Goal: Task Accomplishment & Management: Manage account settings

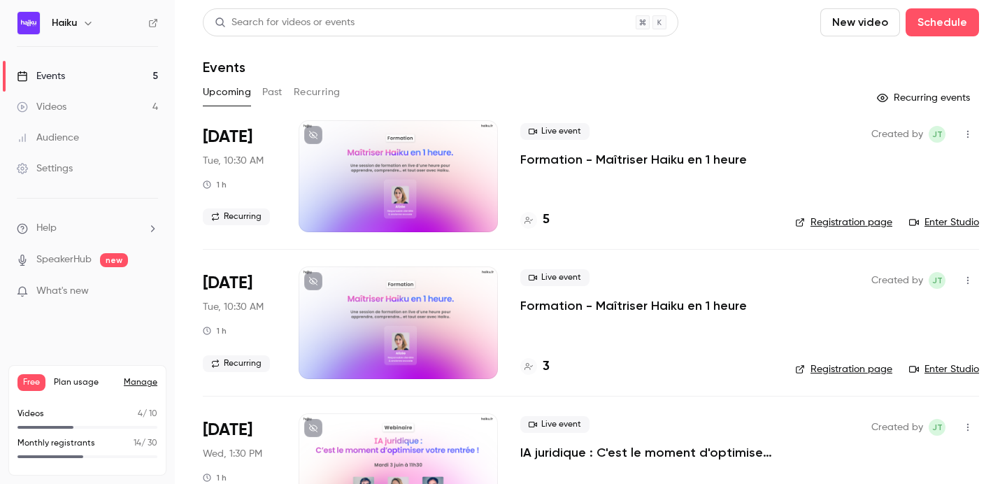
scroll to position [214, 0]
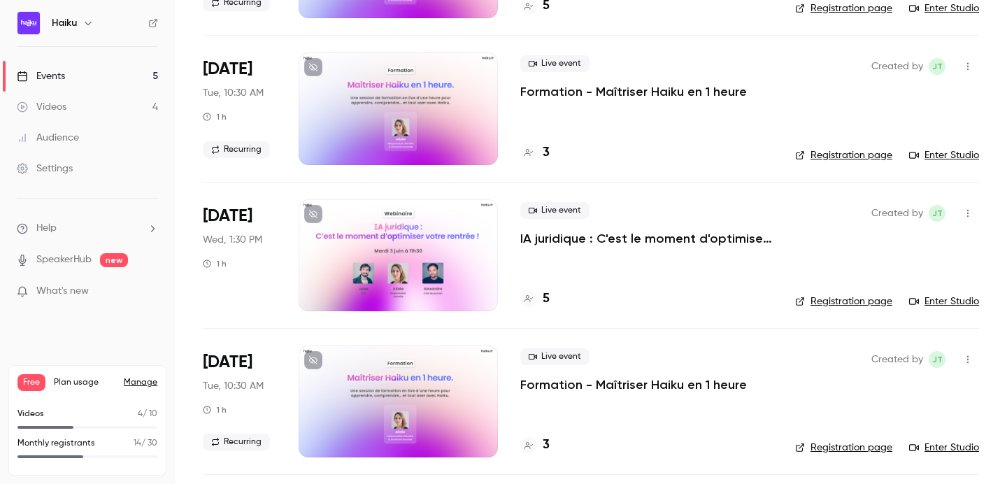
click at [530, 240] on p "IA juridique : C'est le moment d'optimiser votre rentrée !" at bounding box center [646, 238] width 252 height 17
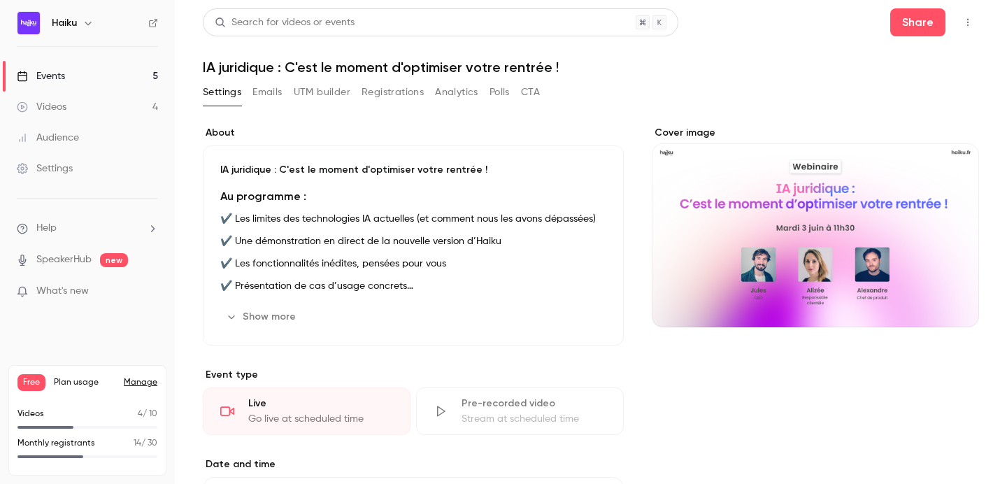
click at [99, 169] on link "Settings" at bounding box center [87, 168] width 175 height 31
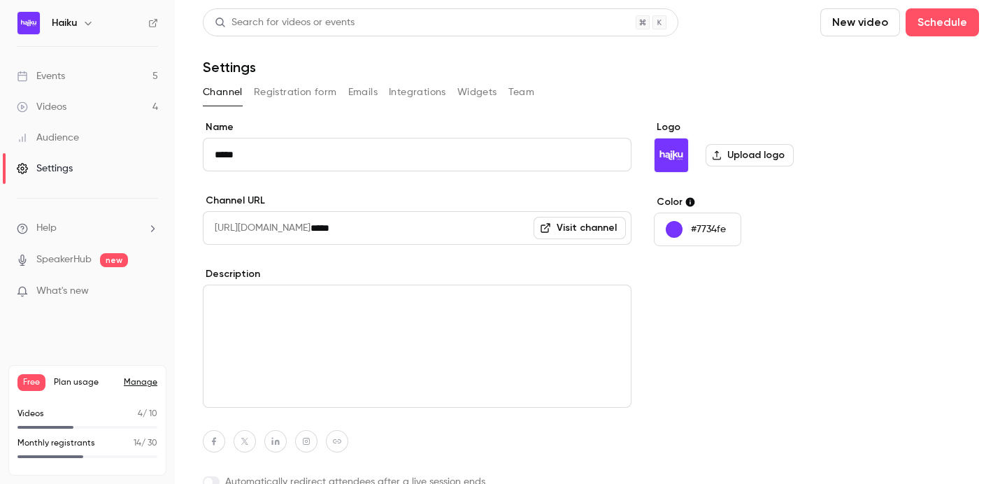
click at [282, 87] on button "Registration form" at bounding box center [295, 92] width 83 height 22
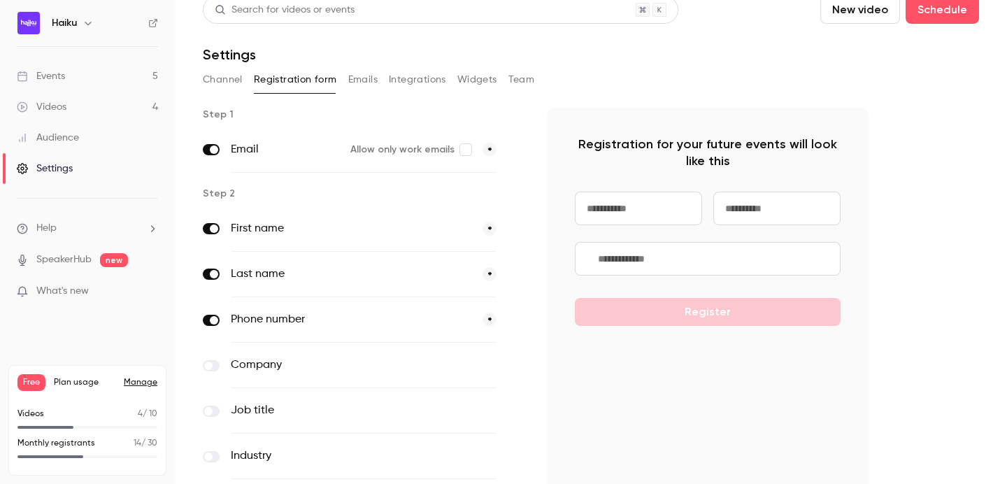
scroll to position [28, 0]
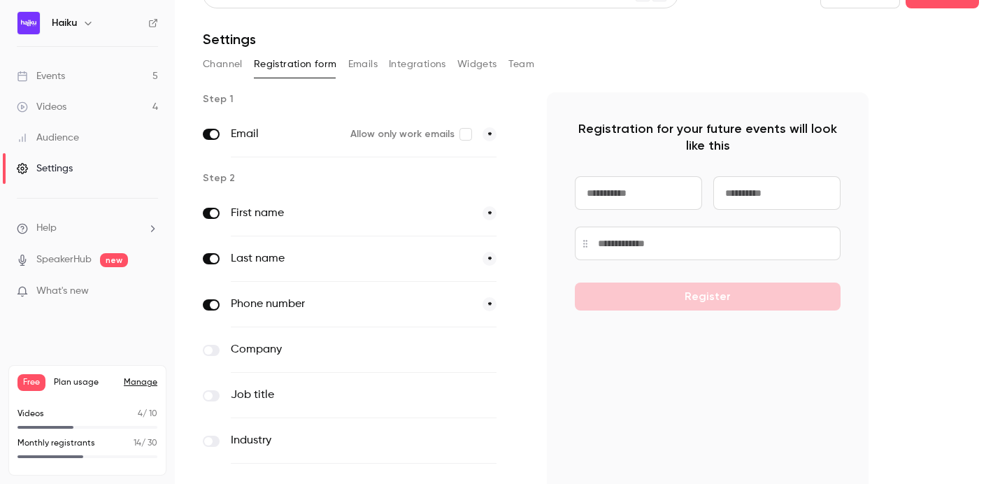
click at [880, 119] on div "Step 1 Email Allow only work emails * Step 2 First name * Last name * Phone num…" at bounding box center [591, 326] width 776 height 469
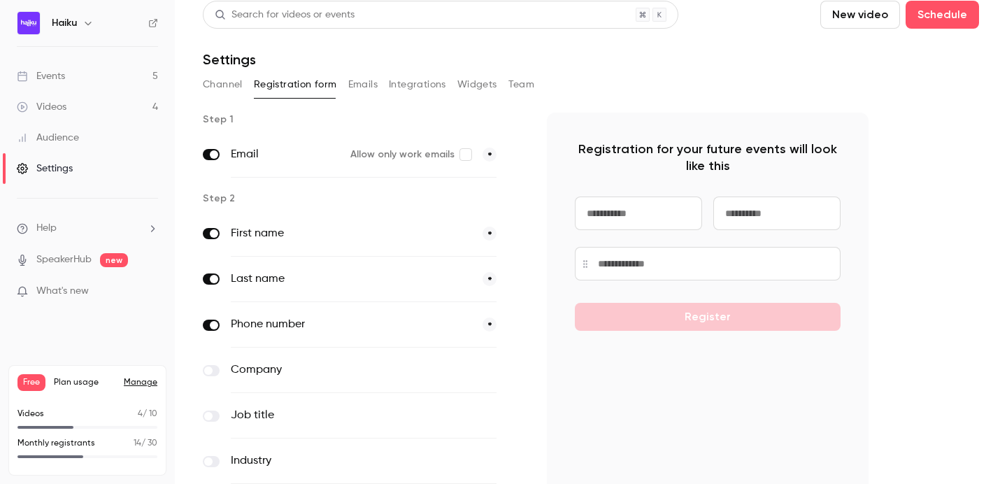
scroll to position [0, 0]
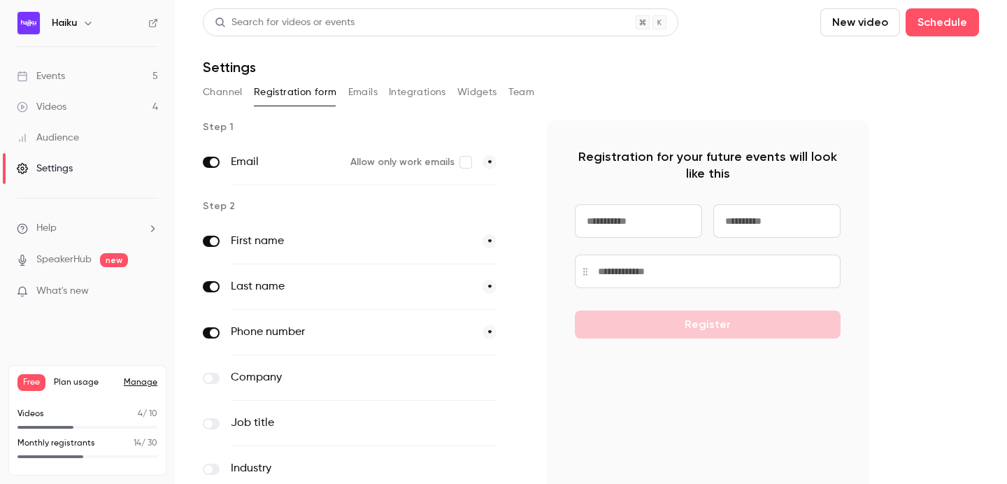
click at [67, 92] on link "Videos 4" at bounding box center [87, 107] width 175 height 31
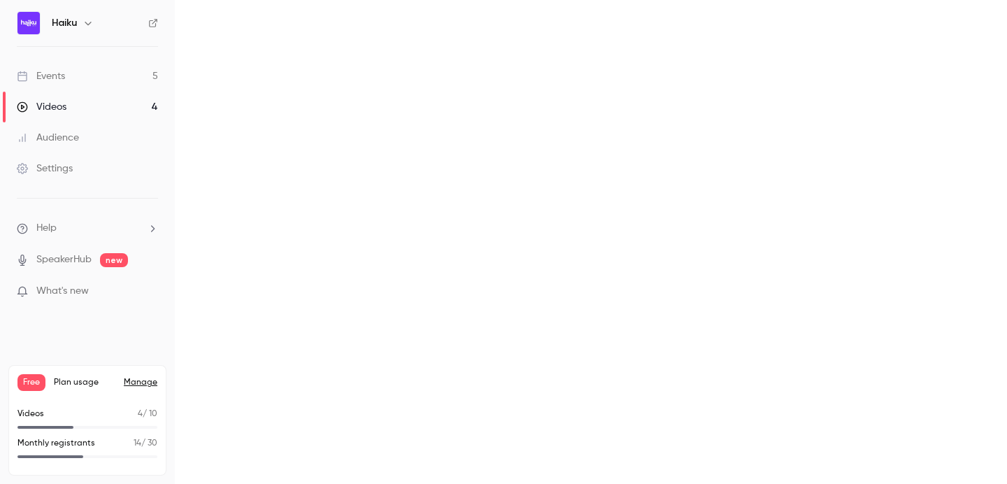
click at [67, 86] on link "Events 5" at bounding box center [87, 76] width 175 height 31
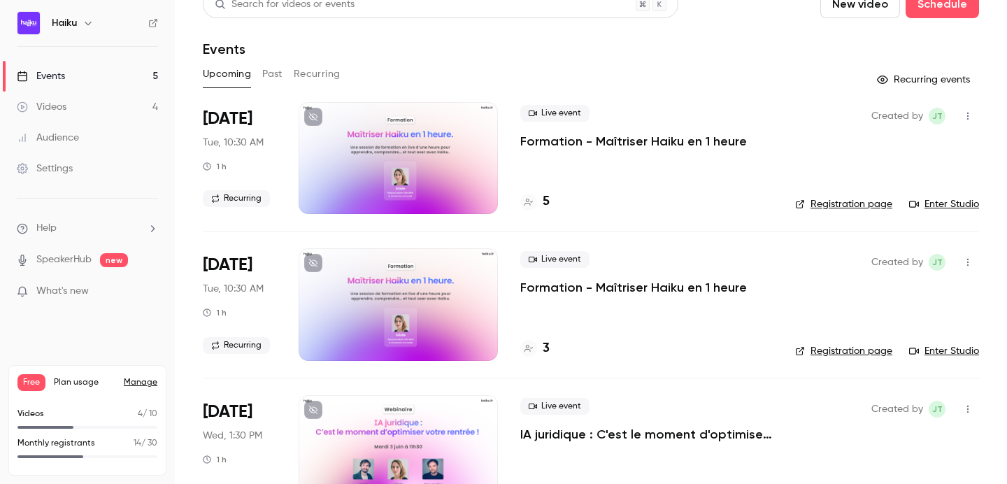
scroll to position [36, 0]
